Goal: Transaction & Acquisition: Purchase product/service

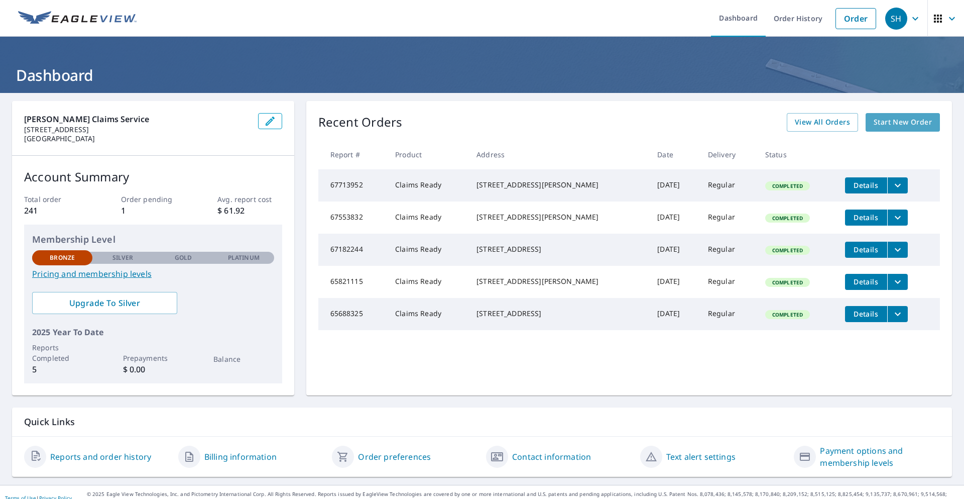
click at [918, 122] on span "Start New Order" at bounding box center [903, 122] width 58 height 13
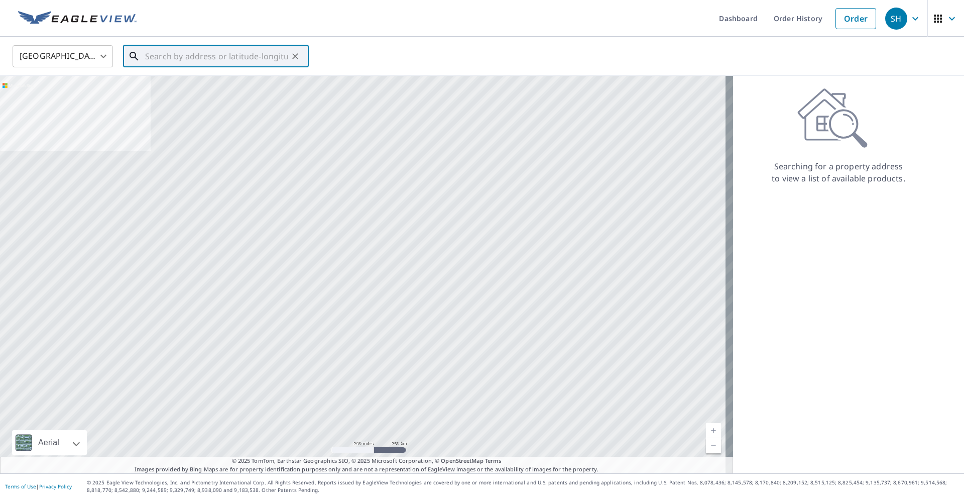
click at [271, 56] on input "text" at bounding box center [216, 56] width 143 height 28
type input "3"
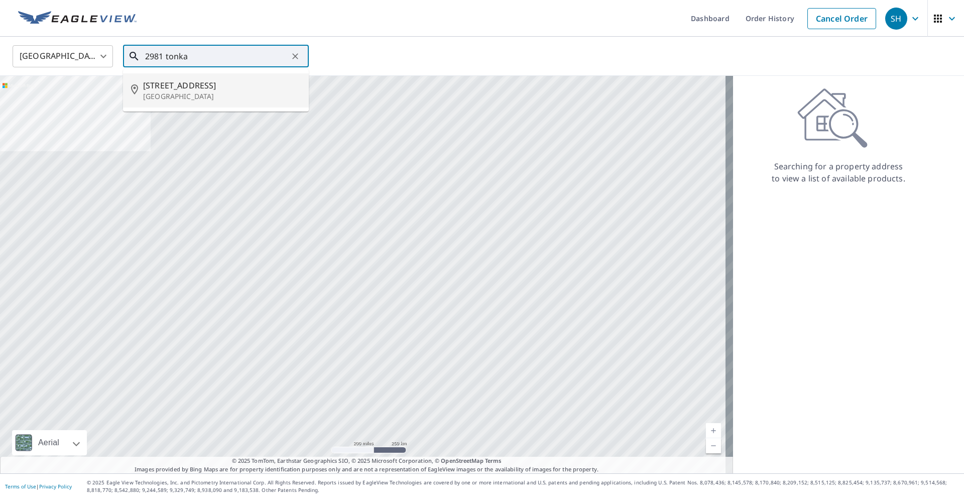
click at [216, 81] on span "[STREET_ADDRESS]" at bounding box center [222, 85] width 158 height 12
type input "[STREET_ADDRESS]"
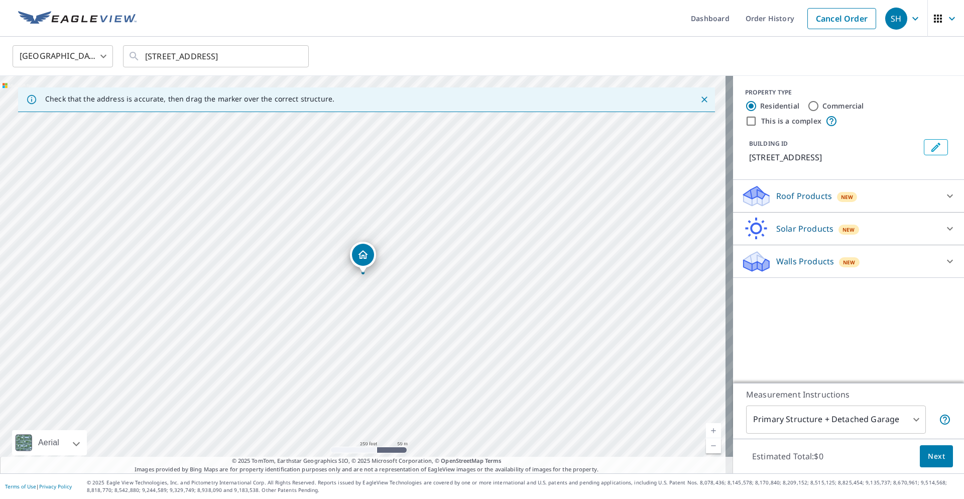
click at [944, 195] on icon at bounding box center [950, 196] width 12 height 12
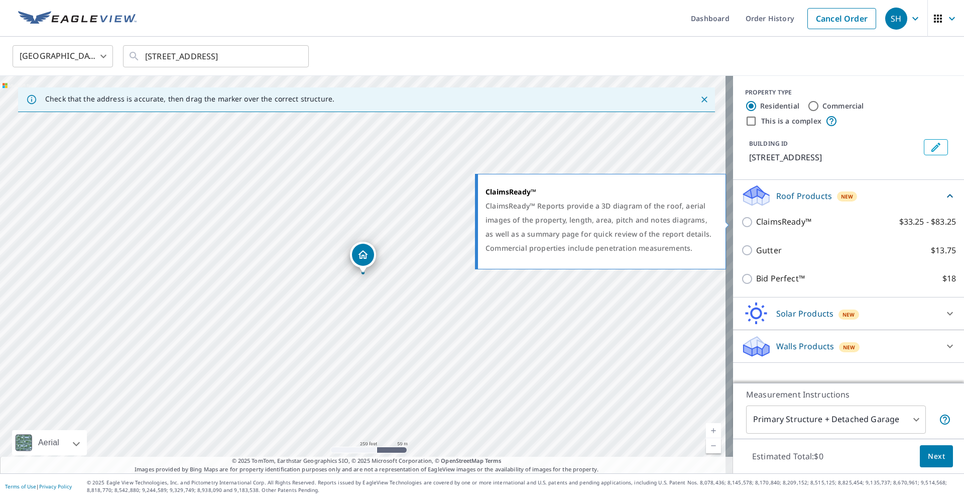
click at [756, 219] on p "ClaimsReady™" at bounding box center [783, 221] width 55 height 13
click at [756, 219] on input "ClaimsReady™ $33.25 - $83.25" at bounding box center [748, 222] width 15 height 12
checkbox input "true"
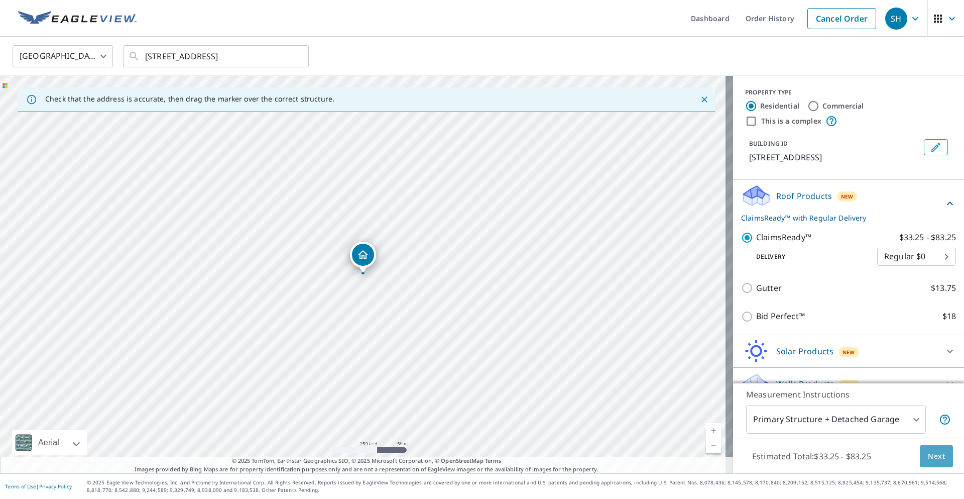
click at [928, 452] on span "Next" at bounding box center [936, 456] width 17 height 13
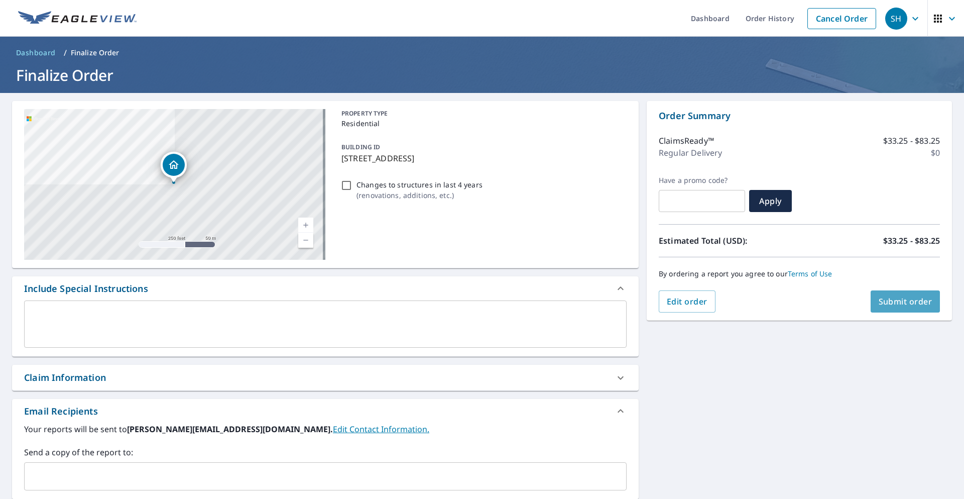
click at [887, 308] on button "Submit order" at bounding box center [906, 301] width 70 height 22
